Goal: Task Accomplishment & Management: Manage account settings

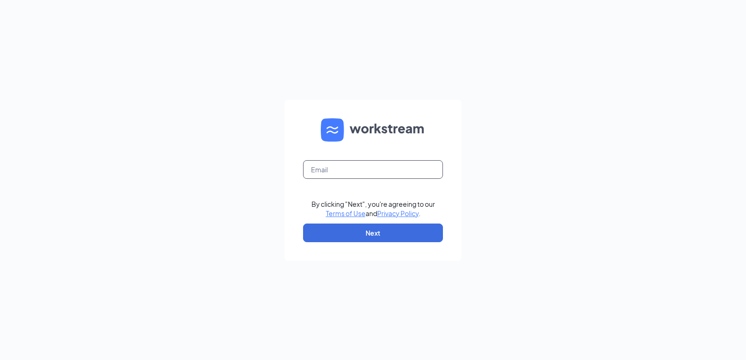
click at [347, 168] on input "text" at bounding box center [373, 169] width 140 height 19
type input "[EMAIL_ADDRESS][DOMAIN_NAME]"
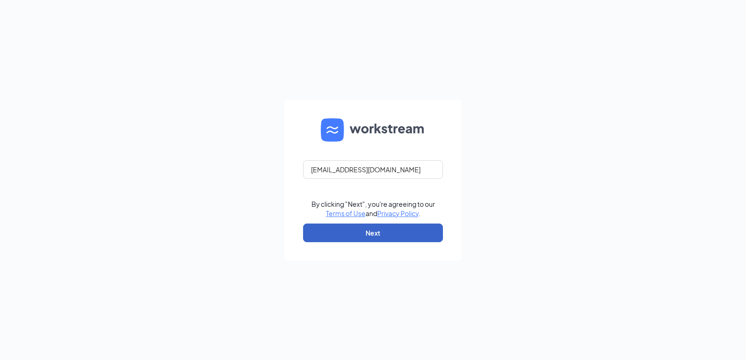
click at [377, 231] on button "Next" at bounding box center [373, 233] width 140 height 19
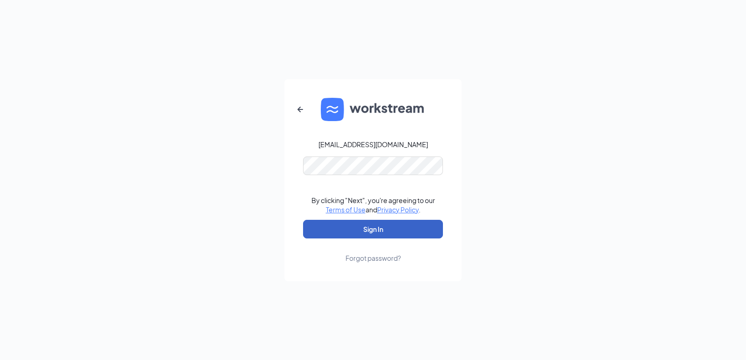
click at [372, 225] on button "Sign In" at bounding box center [373, 229] width 140 height 19
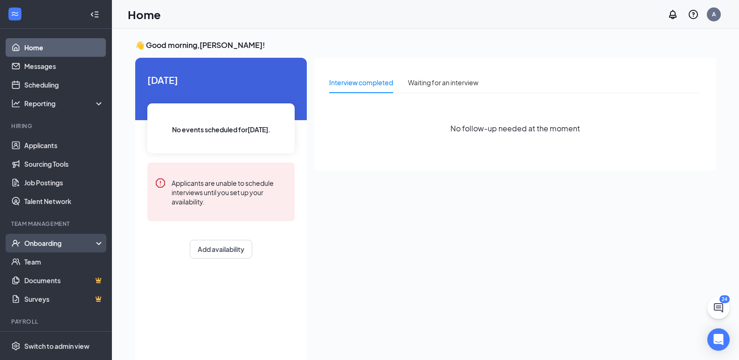
click at [42, 247] on div "Onboarding" at bounding box center [60, 243] width 72 height 9
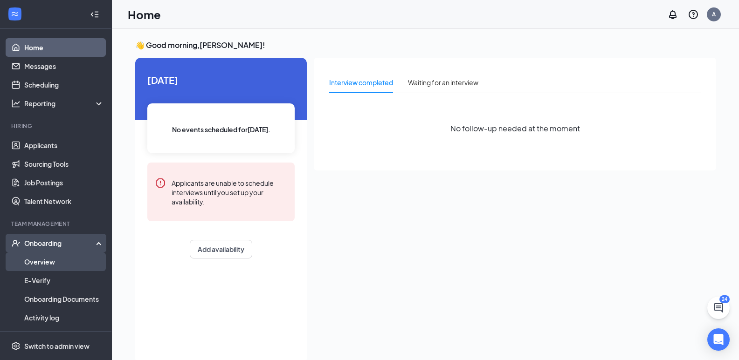
click at [43, 259] on link "Overview" at bounding box center [64, 262] width 80 height 19
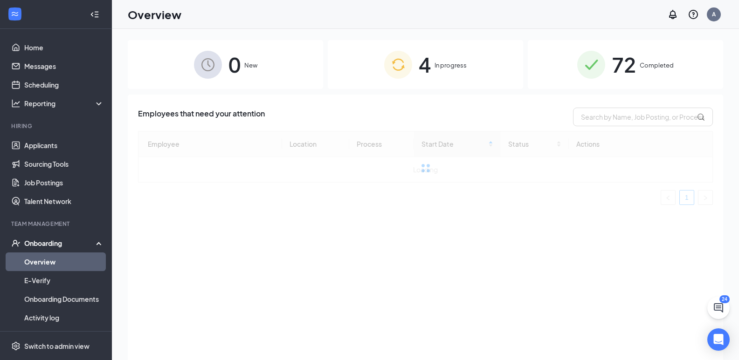
click at [648, 62] on span "Completed" at bounding box center [657, 65] width 34 height 9
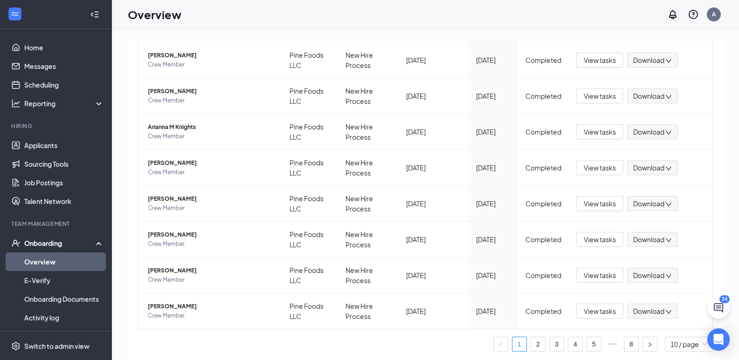
scroll to position [198, 0]
click at [624, 344] on link "8" at bounding box center [631, 343] width 14 height 14
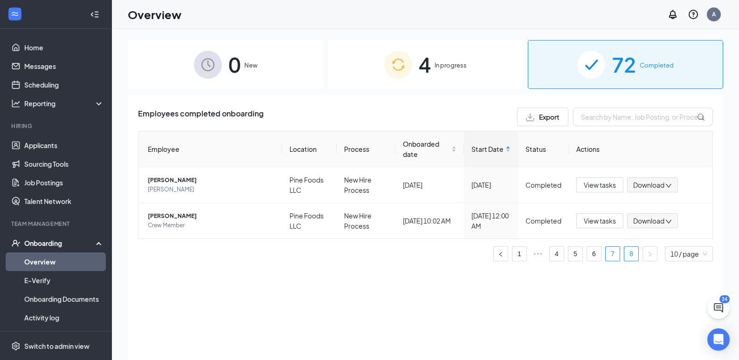
click at [614, 255] on link "7" at bounding box center [613, 254] width 14 height 14
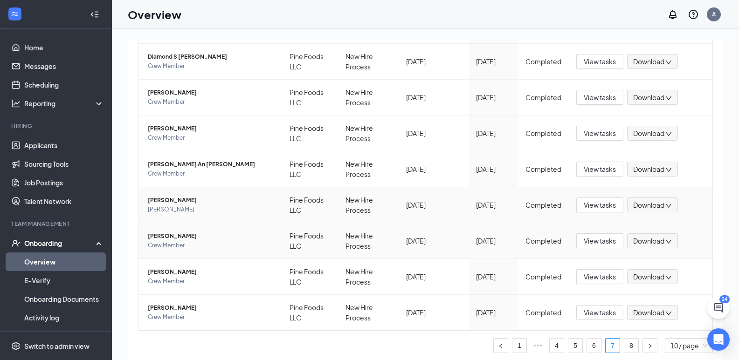
scroll to position [198, 0]
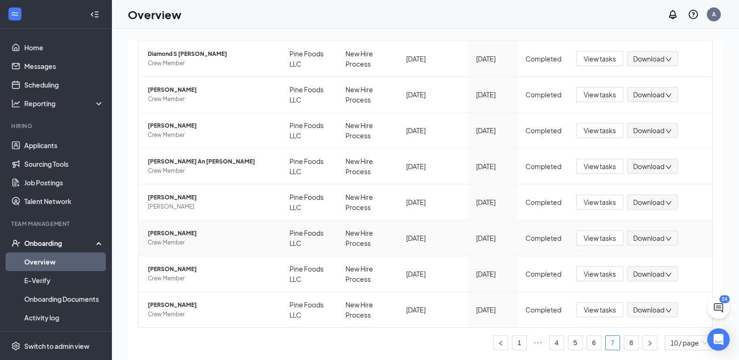
click at [167, 233] on span "[PERSON_NAME]" at bounding box center [211, 233] width 127 height 9
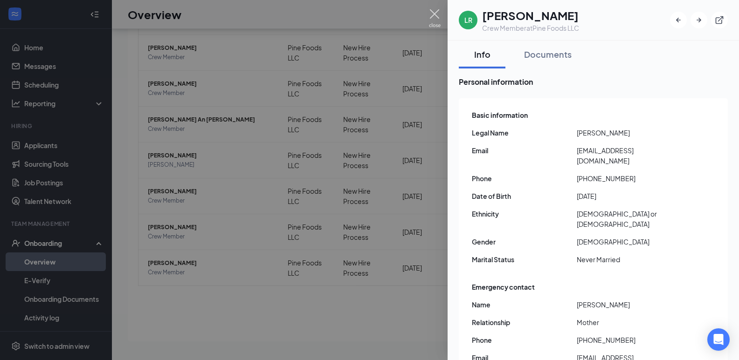
click at [434, 14] on img at bounding box center [435, 18] width 12 height 18
